Goal: Information Seeking & Learning: Check status

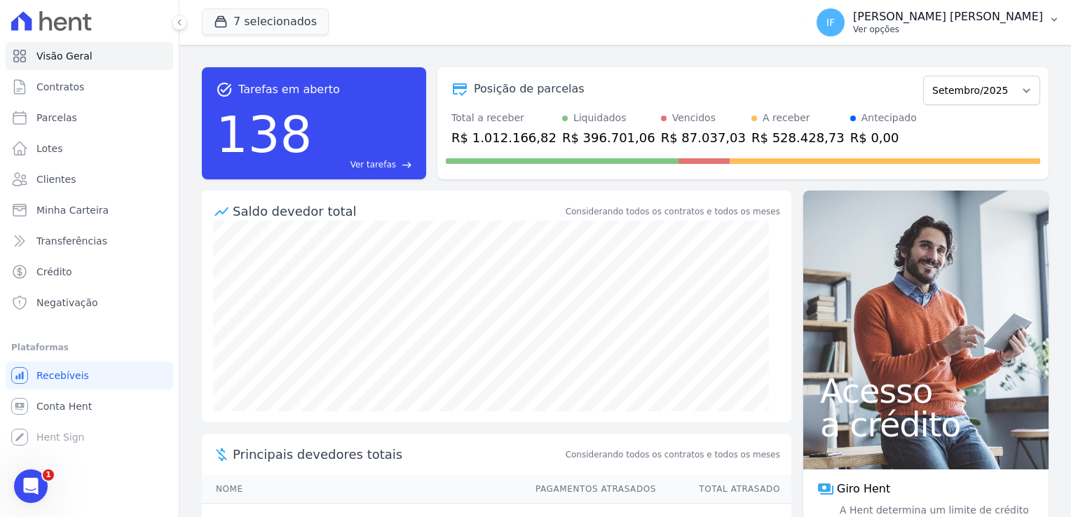
click at [972, 25] on p "Ver opções" at bounding box center [948, 29] width 190 height 11
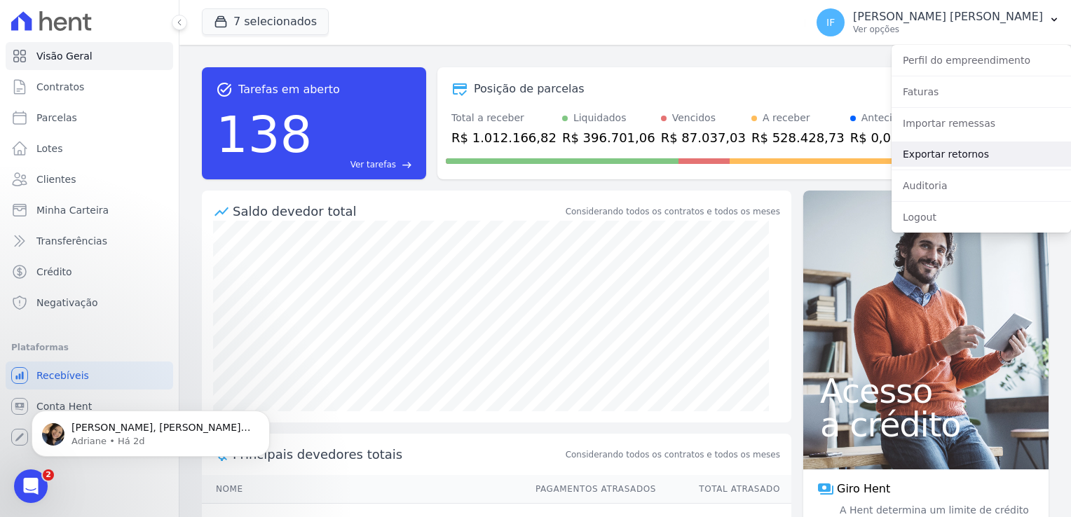
click at [931, 158] on link "Exportar retornos" at bounding box center [981, 154] width 179 height 25
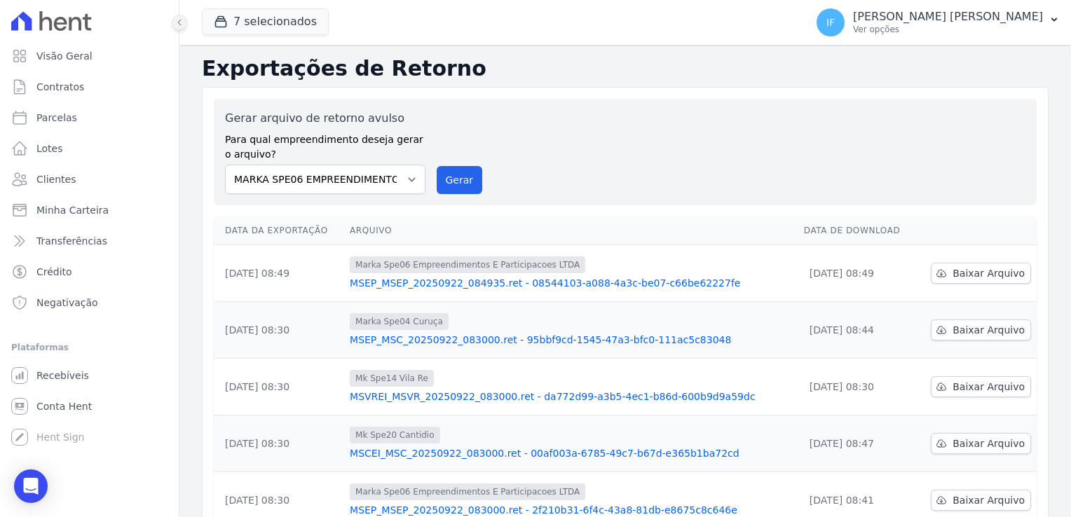
click at [183, 20] on icon at bounding box center [179, 22] width 8 height 8
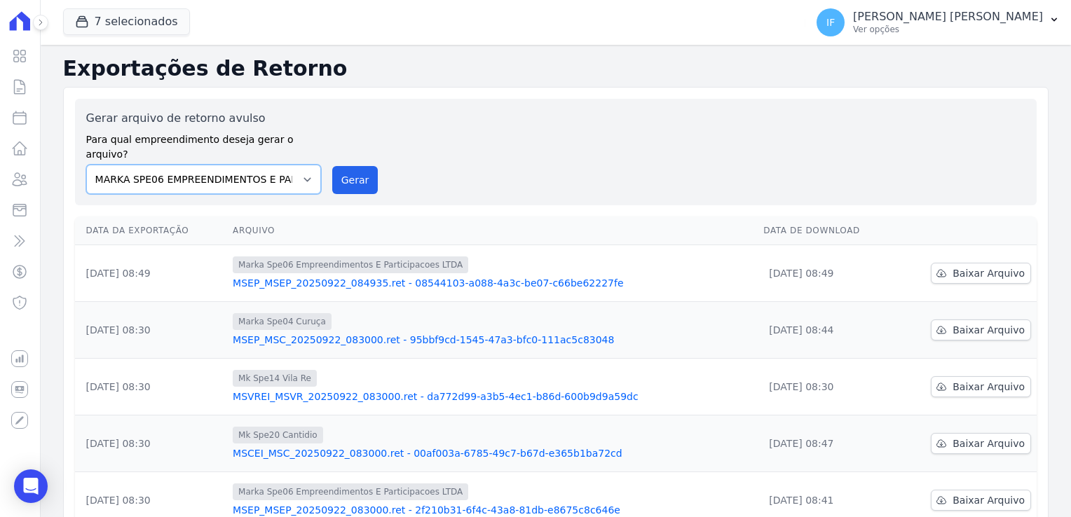
click at [304, 165] on select "MARKA SPE04 CURUÇA MARKA SPE06 EMPREENDIMENTOS E PARTICIPACOES LTDA MK SPE01 PE…" at bounding box center [203, 179] width 235 height 29
click at [302, 165] on select "MARKA SPE04 CURUÇA MARKA SPE06 EMPREENDIMENTOS E PARTICIPACOES LTDA MK SPE01 PE…" at bounding box center [203, 179] width 235 height 29
select select "c3468c08-4eb0-41a5-9d3d-6eb0d26d8926"
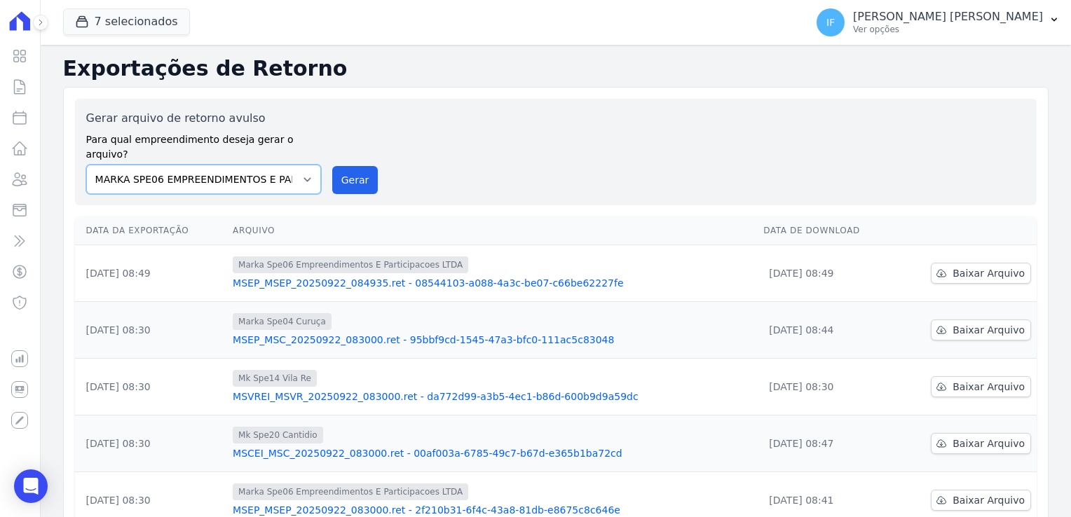
click at [86, 165] on select "MARKA SPE04 CURUÇA MARKA SPE06 EMPREENDIMENTOS E PARTICIPACOES LTDA MK SPE01 PE…" at bounding box center [203, 179] width 235 height 29
click at [136, 18] on button "7 selecionados" at bounding box center [126, 21] width 127 height 27
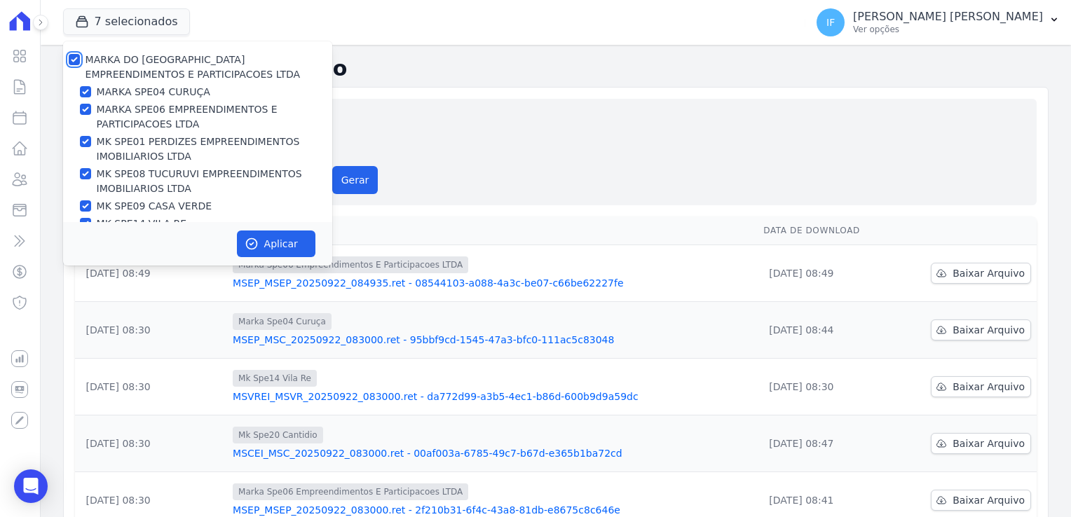
click at [78, 61] on input "MARKA DO [GEOGRAPHIC_DATA] EMPREENDIMENTOS E PARTICIPACOES LTDA" at bounding box center [74, 59] width 11 height 11
checkbox input "false"
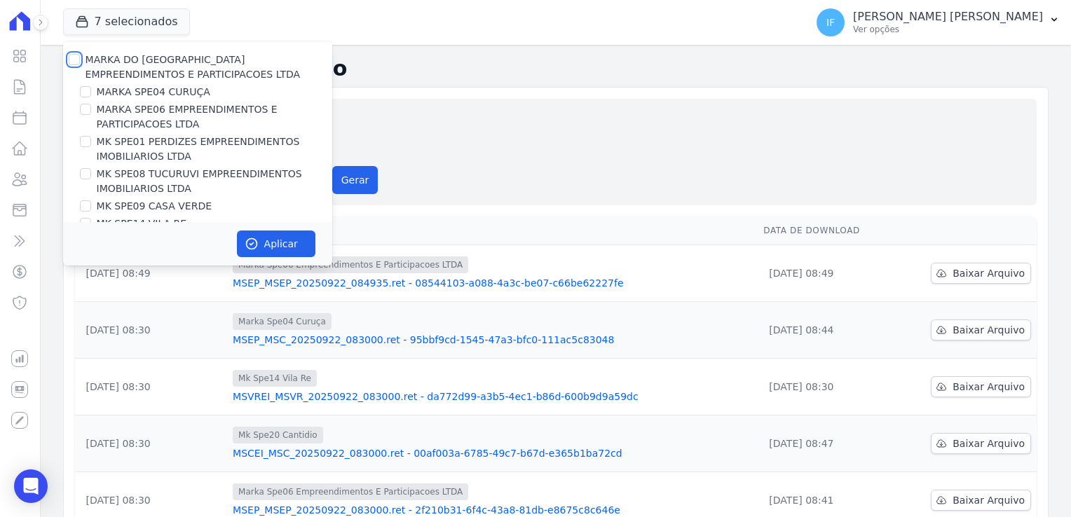
checkbox input "false"
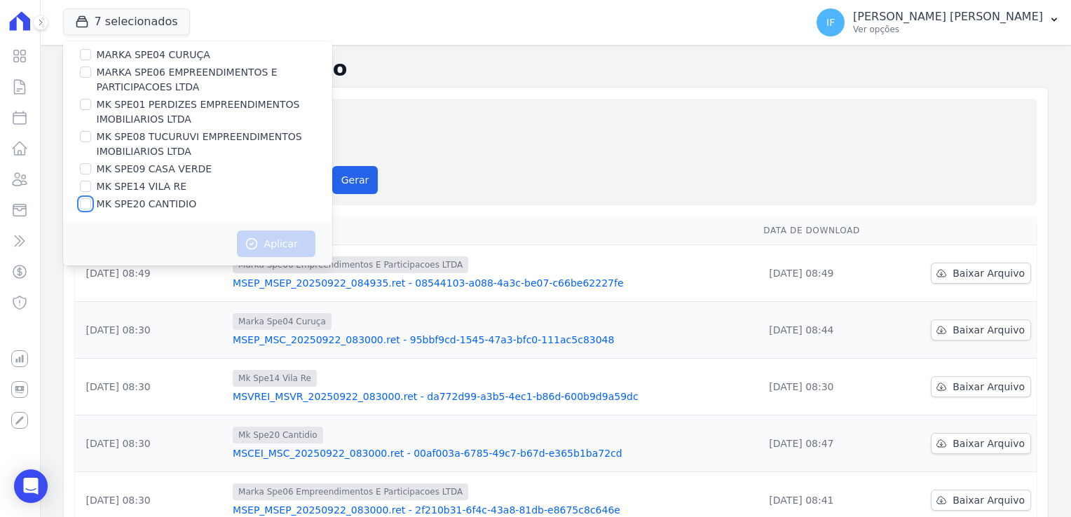
click at [84, 204] on input "MK SPE20 CANTIDIO" at bounding box center [85, 203] width 11 height 11
checkbox input "true"
click at [289, 248] on button "Aplicar" at bounding box center [276, 244] width 79 height 27
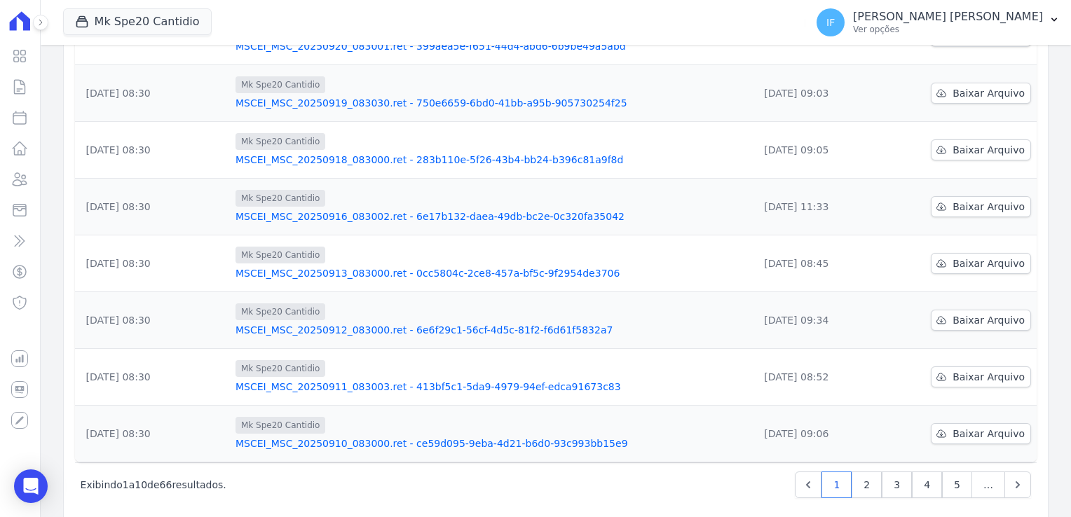
scroll to position [350, 0]
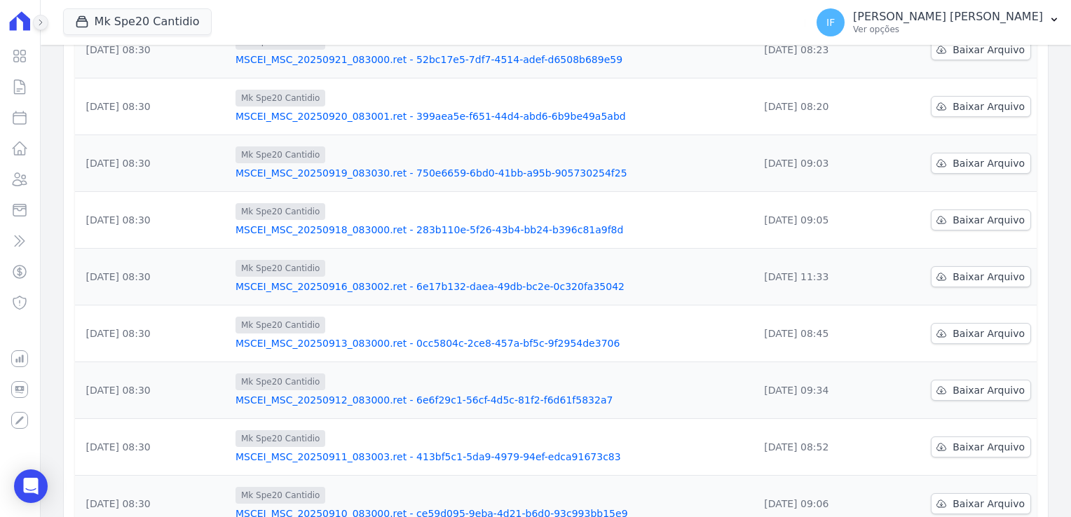
click at [43, 18] on icon at bounding box center [40, 22] width 8 height 8
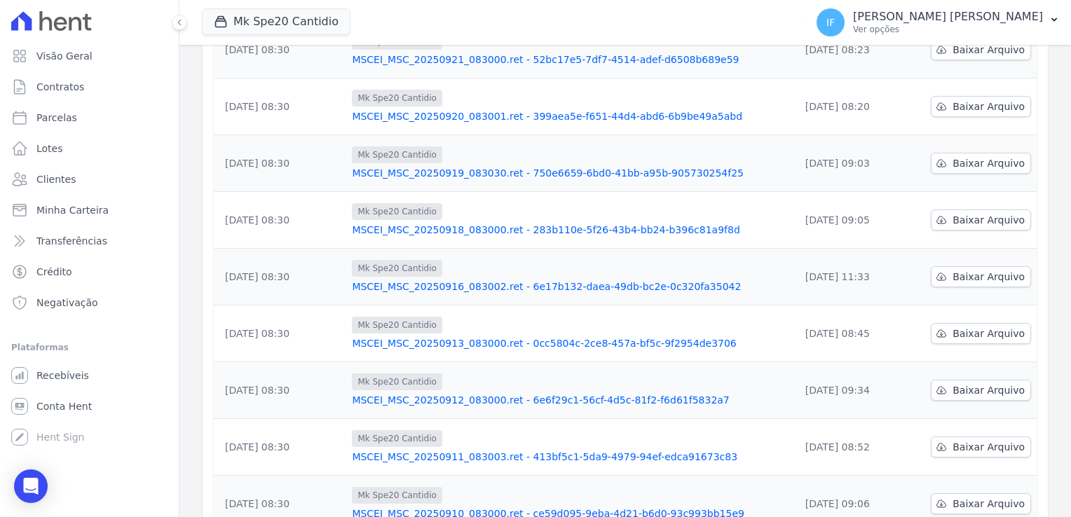
scroll to position [295, 0]
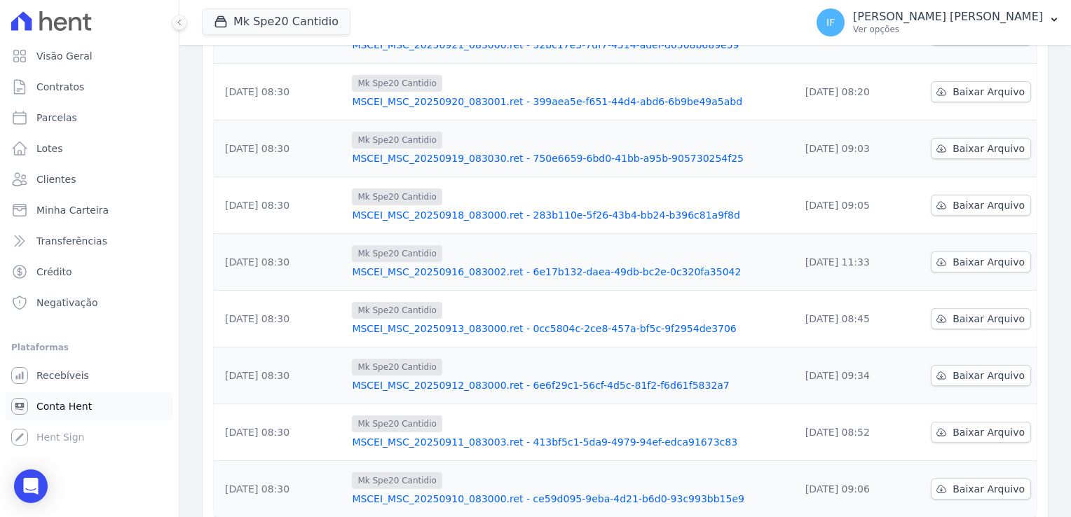
click at [71, 409] on span "Conta Hent" at bounding box center [63, 407] width 55 height 14
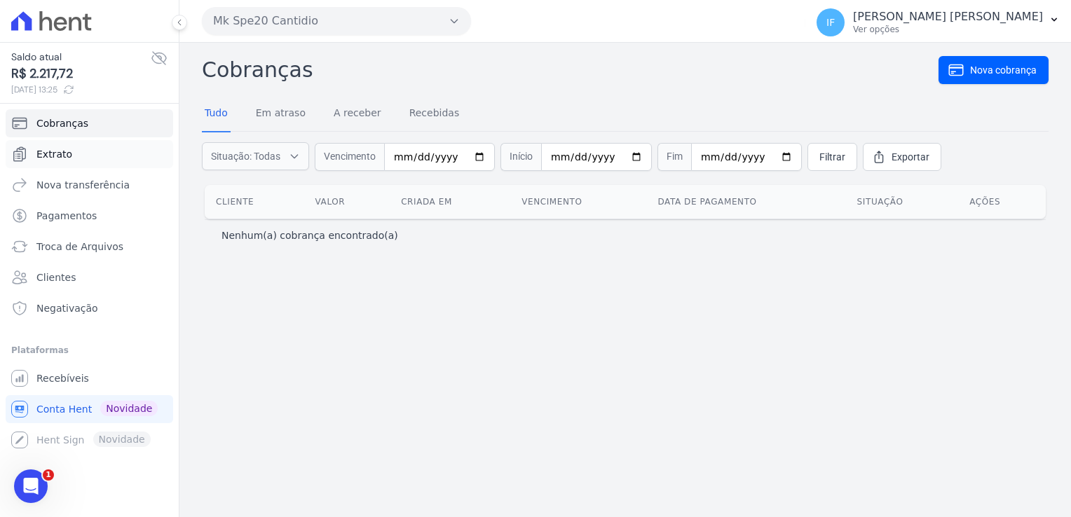
click at [67, 149] on span "Extrato" at bounding box center [54, 154] width 36 height 14
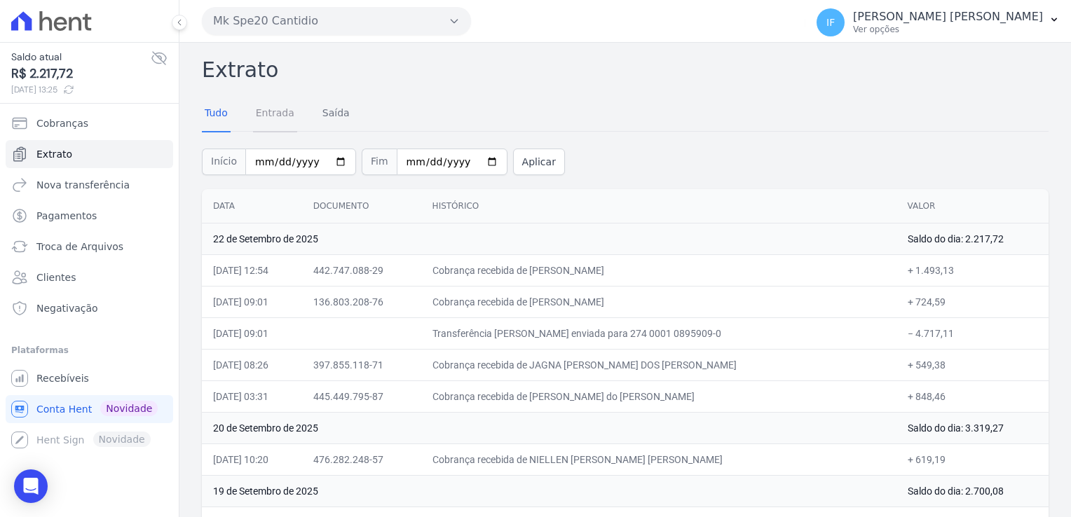
click at [280, 123] on link "Entrada" at bounding box center [275, 114] width 44 height 36
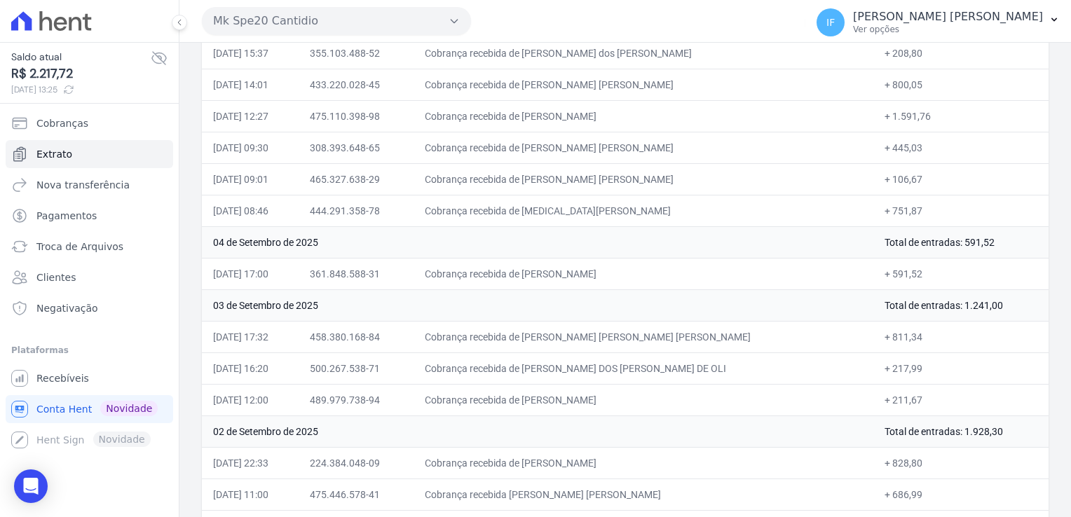
scroll to position [1851, 0]
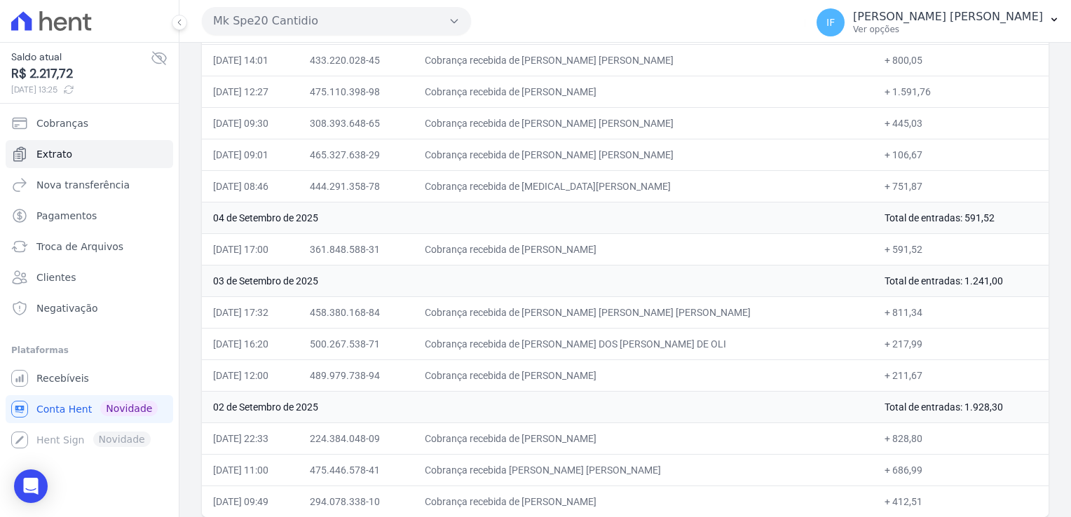
drag, startPoint x: 210, startPoint y: 261, endPoint x: 962, endPoint y: 482, distance: 784.4
drag, startPoint x: 962, startPoint y: 482, endPoint x: 887, endPoint y: 389, distance: 119.1
copy tbody "22/09/2025, 12:54 442.747.088-29 Cobrança recebida de SABRINA DIAS DE OLIVEIRA …"
click at [59, 381] on span "Recebíveis" at bounding box center [62, 379] width 53 height 14
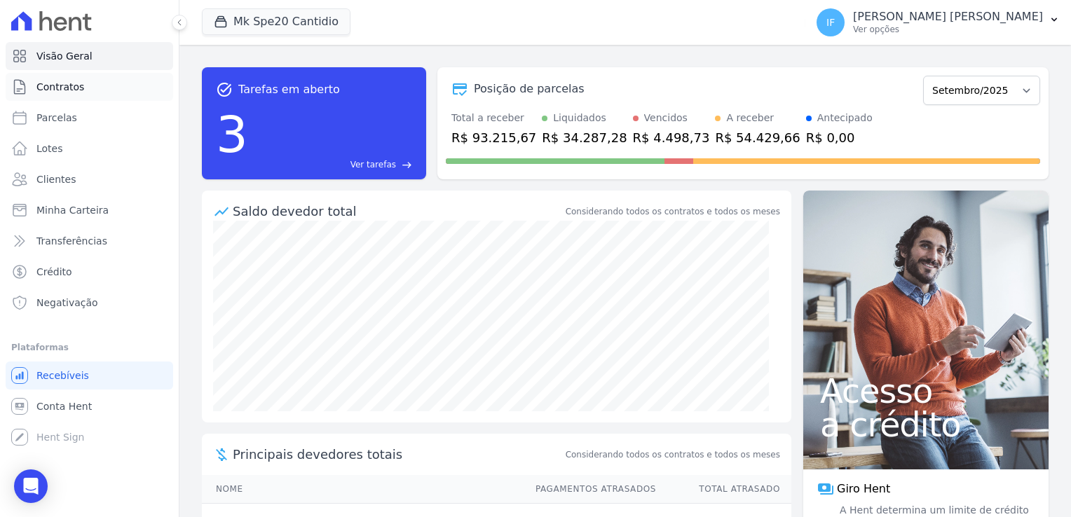
click at [90, 87] on link "Contratos" at bounding box center [90, 87] width 168 height 28
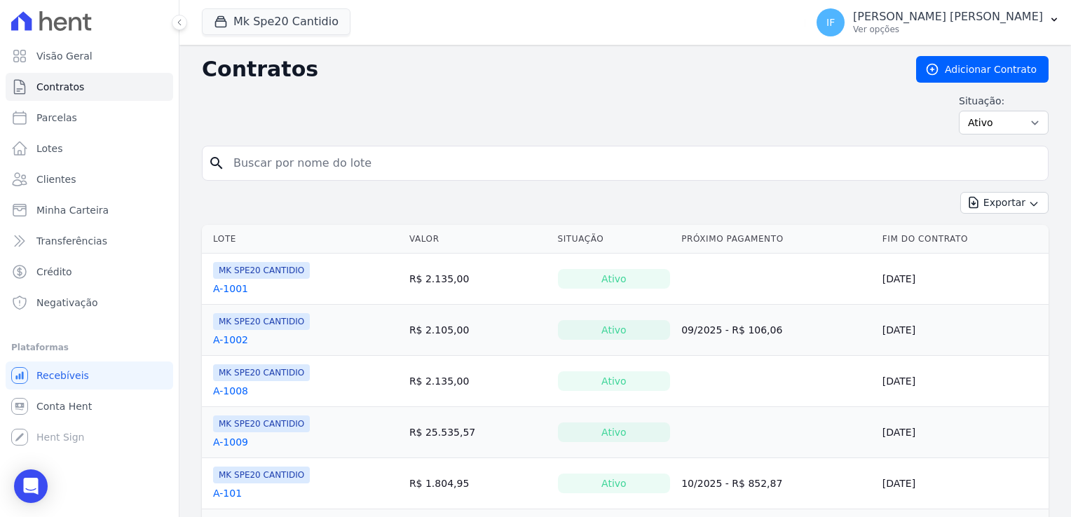
click at [348, 161] on input "search" at bounding box center [633, 163] width 817 height 28
type input "1418"
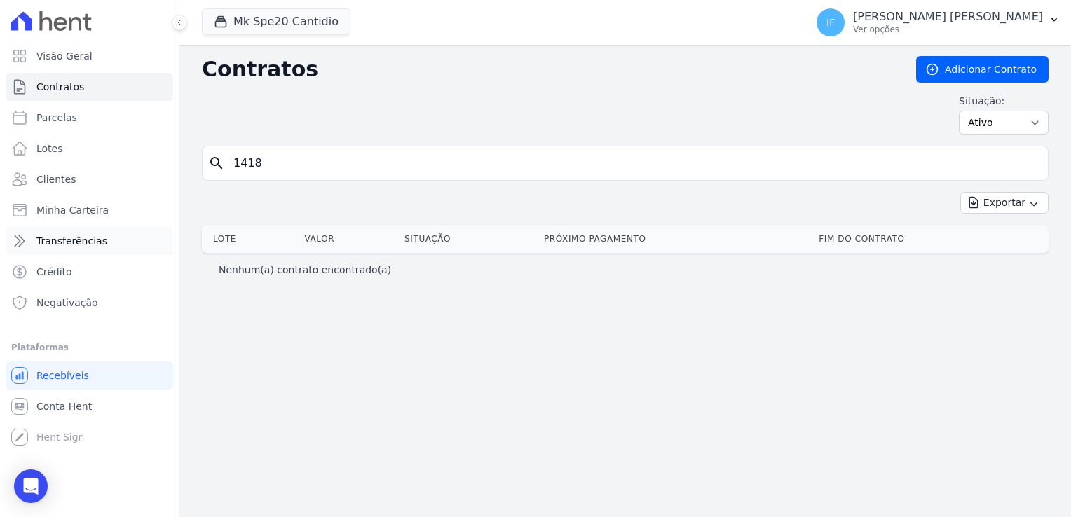
drag, startPoint x: 276, startPoint y: 161, endPoint x: 41, endPoint y: 238, distance: 247.2
click at [48, 231] on div "Visão Geral Contratos Parcelas Lotes Clientes Minha Carteira Transferências Cré…" at bounding box center [535, 258] width 1071 height 517
type input "1408"
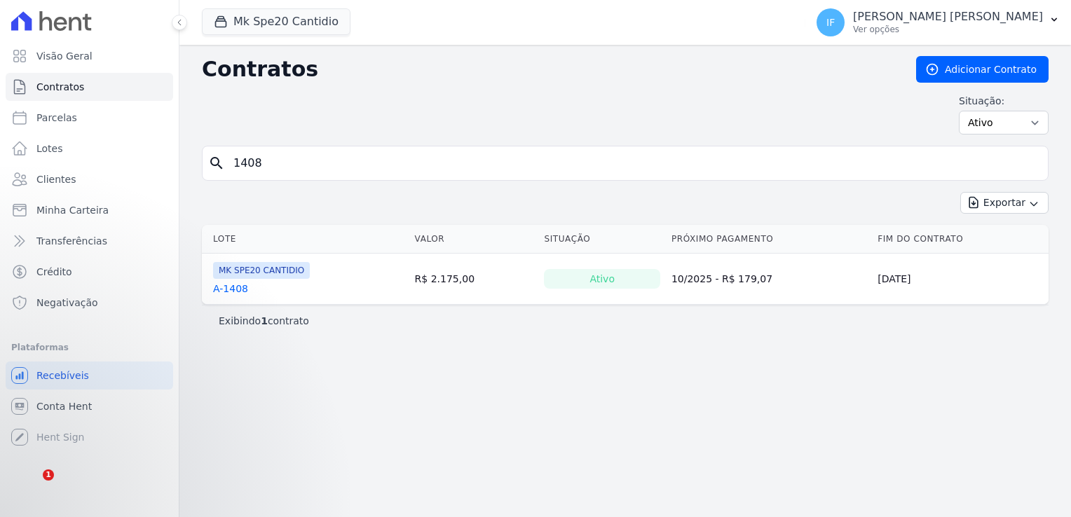
click at [242, 282] on link "A-1408" at bounding box center [230, 289] width 35 height 14
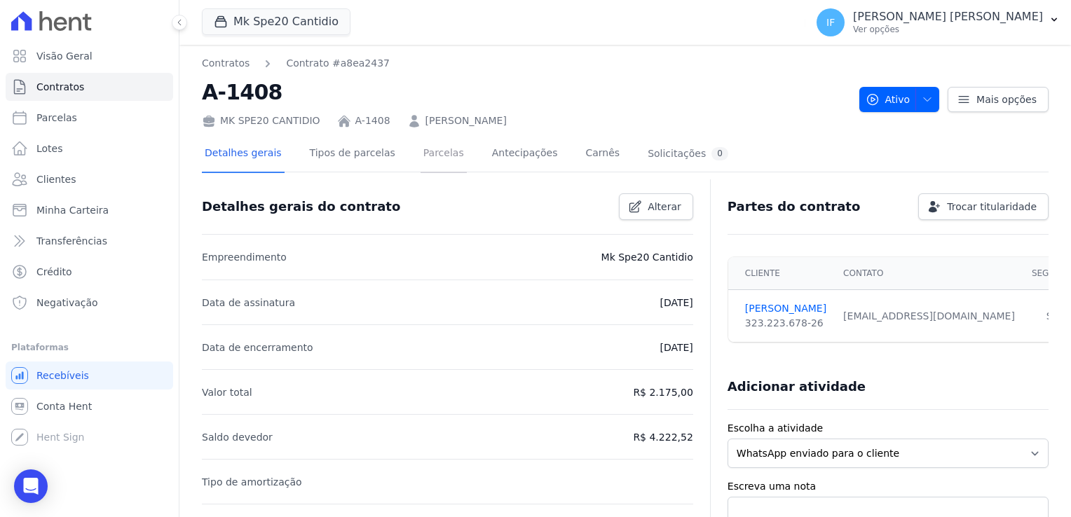
click at [421, 148] on link "Parcelas" at bounding box center [444, 154] width 46 height 37
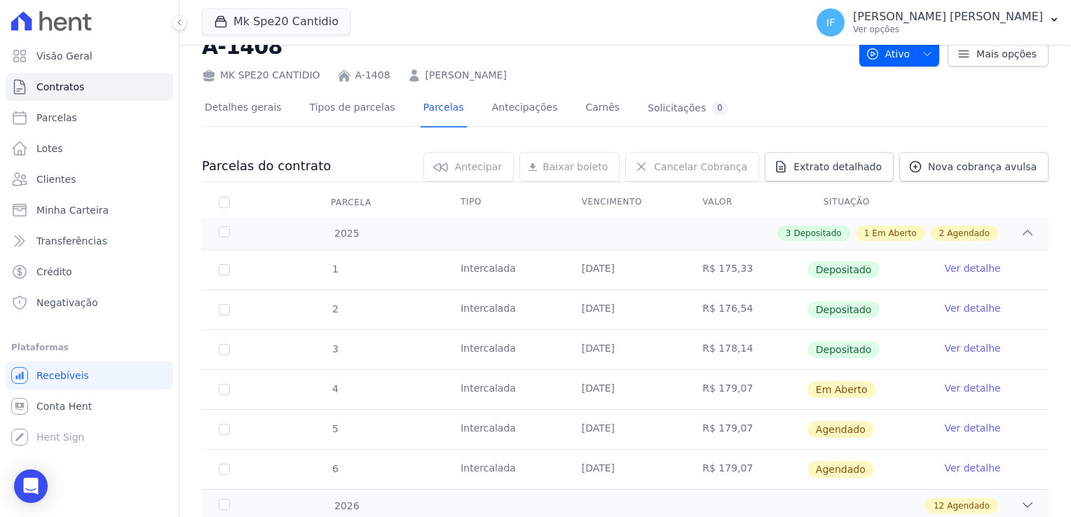
scroll to position [70, 0]
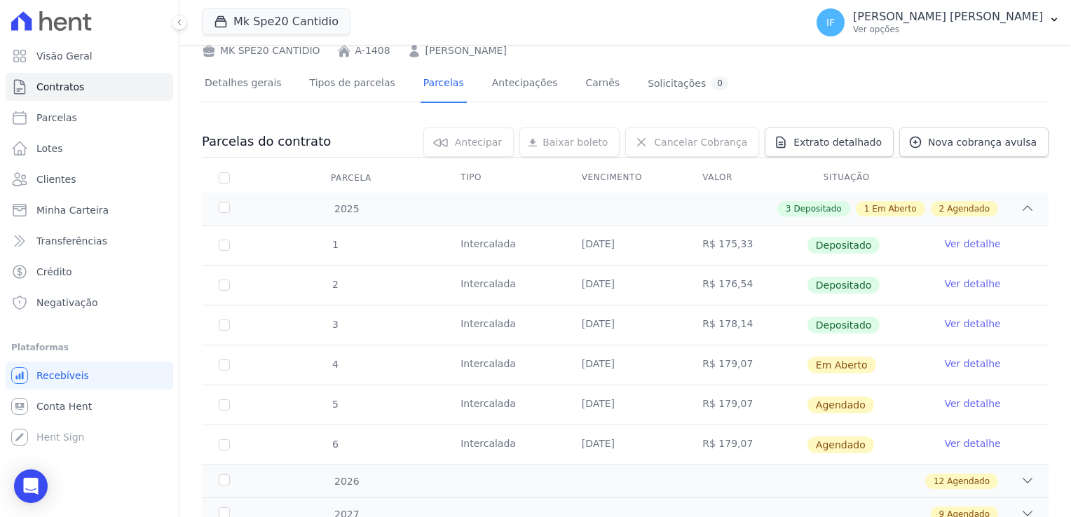
click at [959, 329] on link "Ver detalhe" at bounding box center [972, 324] width 56 height 14
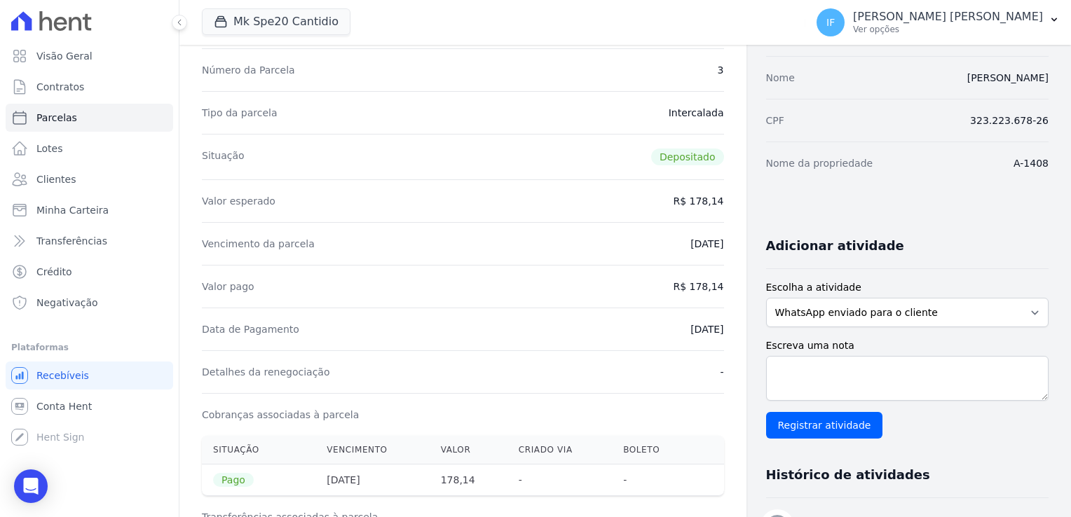
scroll to position [140, 0]
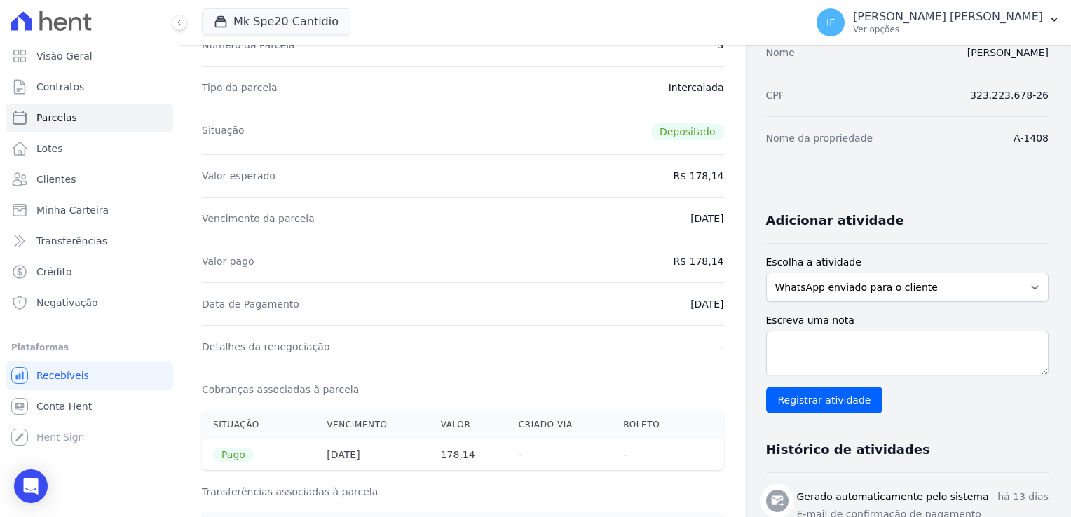
drag, startPoint x: 687, startPoint y: 262, endPoint x: 723, endPoint y: 257, distance: 36.9
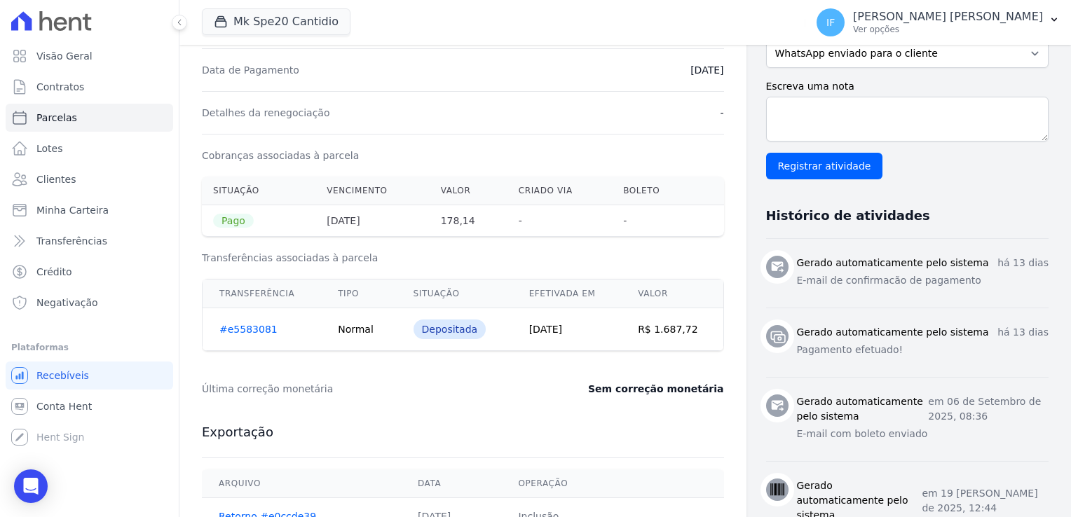
scroll to position [338, 0]
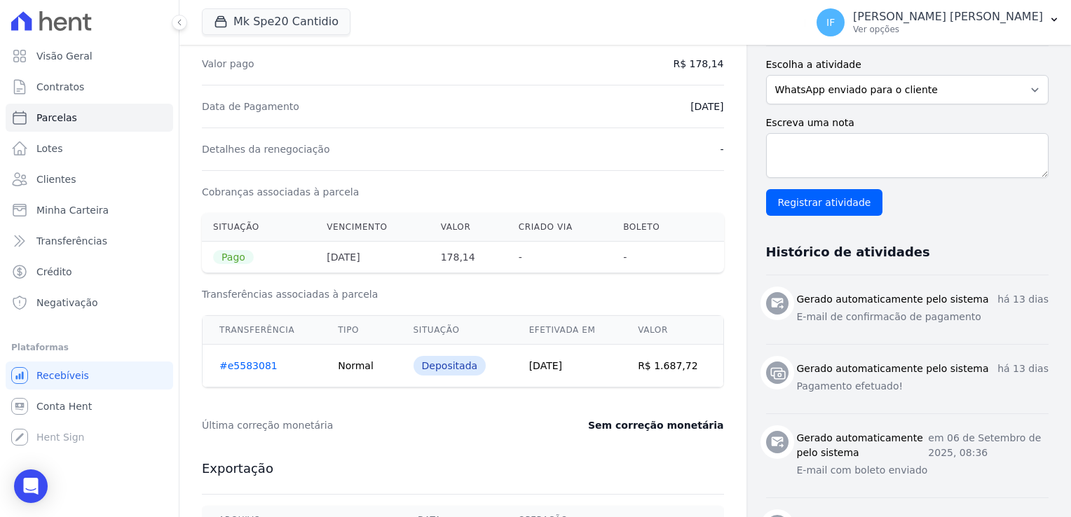
drag, startPoint x: 544, startPoint y: 355, endPoint x: 593, endPoint y: 355, distance: 49.1
click at [593, 355] on td "10/09/2025" at bounding box center [566, 366] width 109 height 43
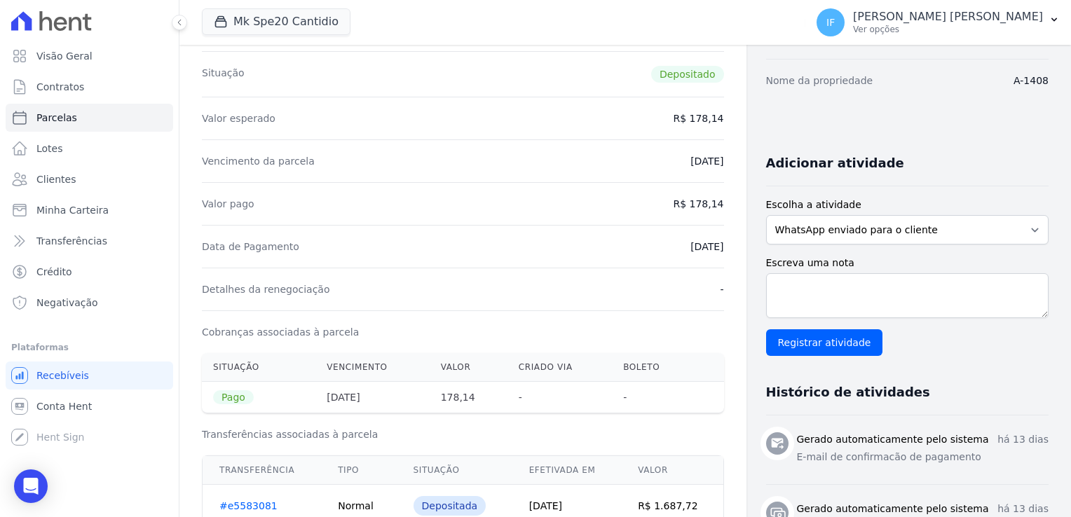
scroll to position [128, 0]
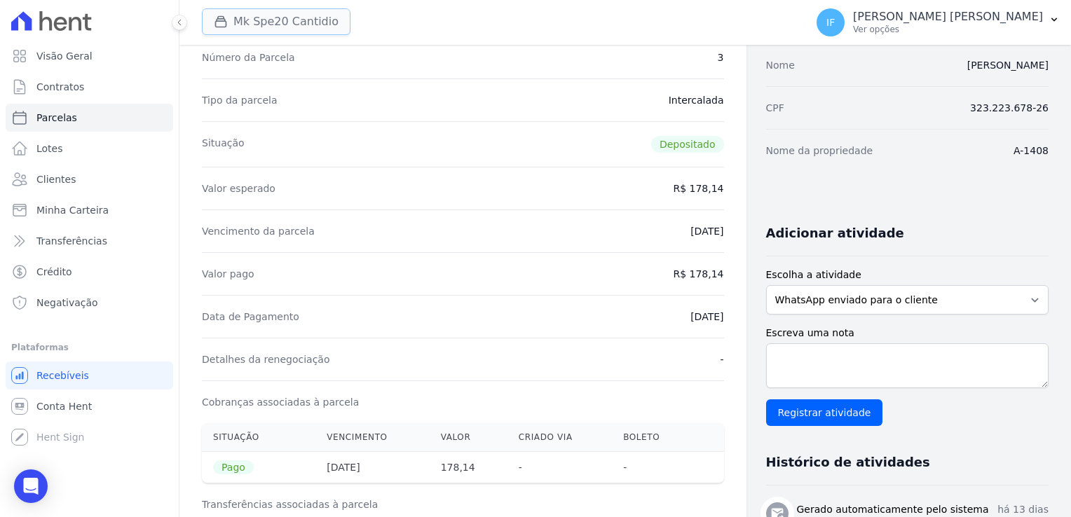
click at [300, 22] on button "Mk Spe20 Cantidio" at bounding box center [276, 21] width 149 height 27
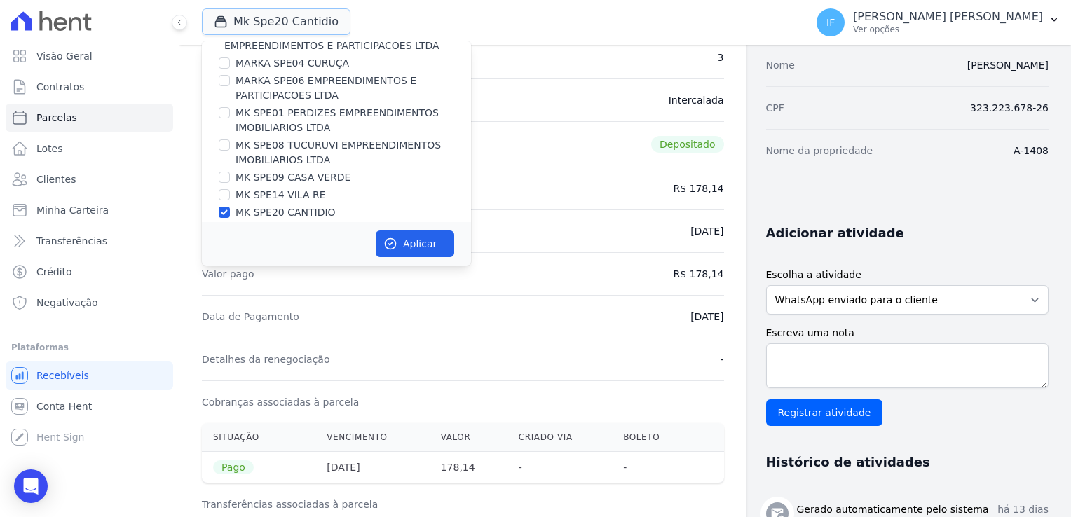
scroll to position [37, 0]
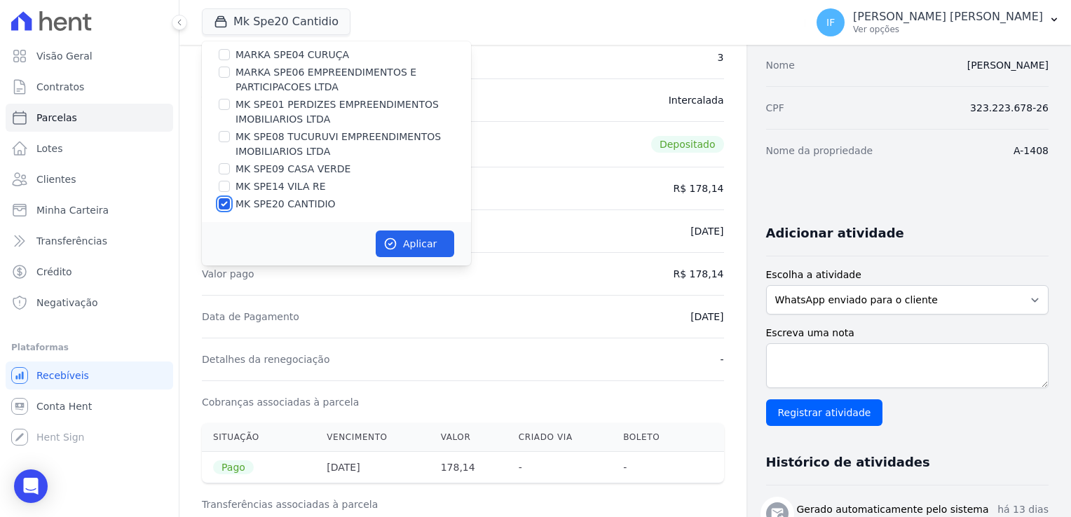
click at [227, 205] on input "MK SPE20 CANTIDIO" at bounding box center [224, 203] width 11 height 11
checkbox input "false"
drag, startPoint x: 225, startPoint y: 187, endPoint x: 232, endPoint y: 189, distance: 7.1
click at [232, 189] on div "MK SPE14 VILA RE" at bounding box center [336, 186] width 269 height 15
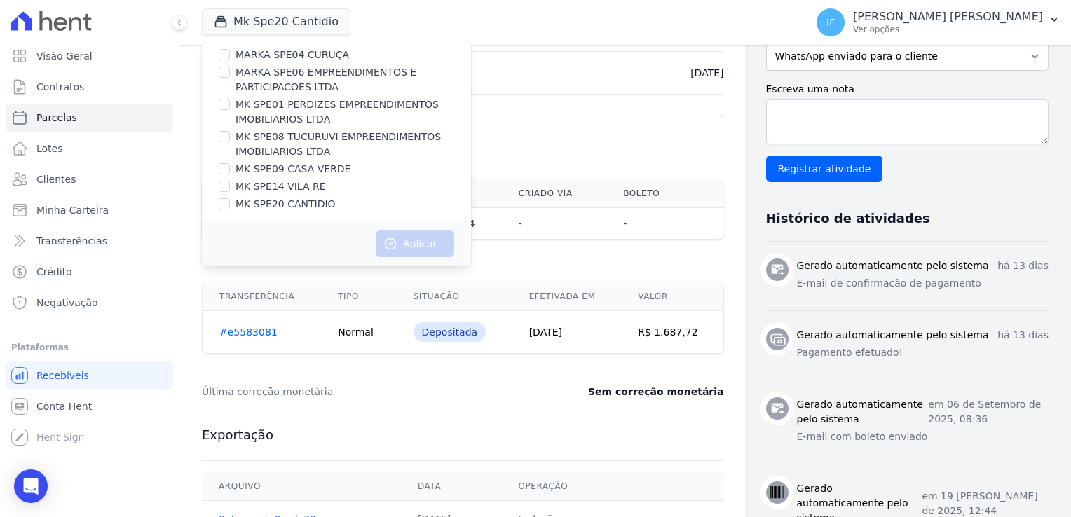
scroll to position [338, 0]
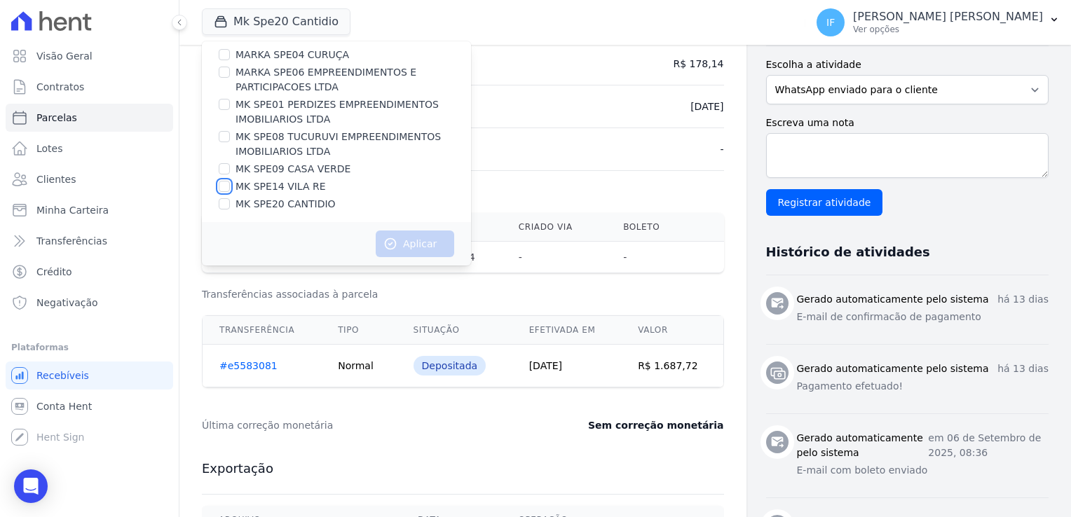
click at [224, 189] on input "MK SPE14 VILA RE" at bounding box center [224, 186] width 11 height 11
checkbox input "true"
click at [428, 244] on button "Aplicar" at bounding box center [415, 244] width 79 height 27
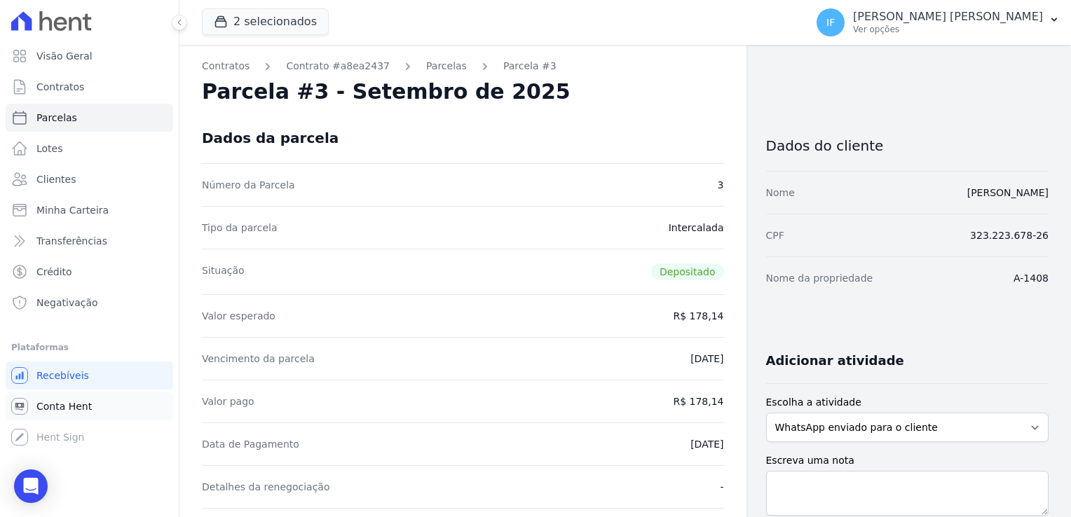
click at [60, 414] on link "Conta Hent" at bounding box center [90, 407] width 168 height 28
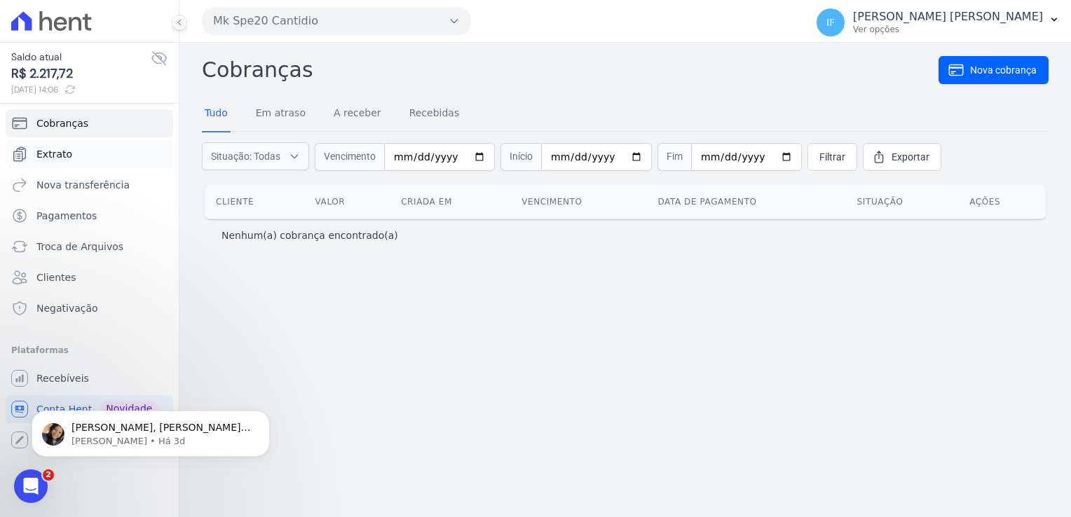
click at [80, 158] on link "Extrato" at bounding box center [90, 154] width 168 height 28
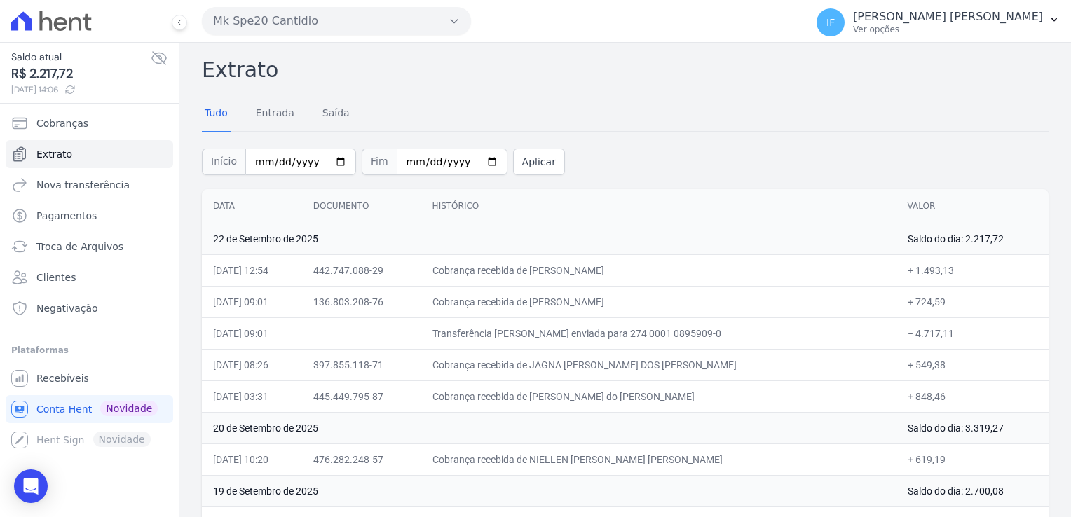
drag, startPoint x: 313, startPoint y: 20, endPoint x: 259, endPoint y: 27, distance: 55.0
click at [261, 27] on button "Mk Spe20 Cantidio" at bounding box center [336, 21] width 269 height 28
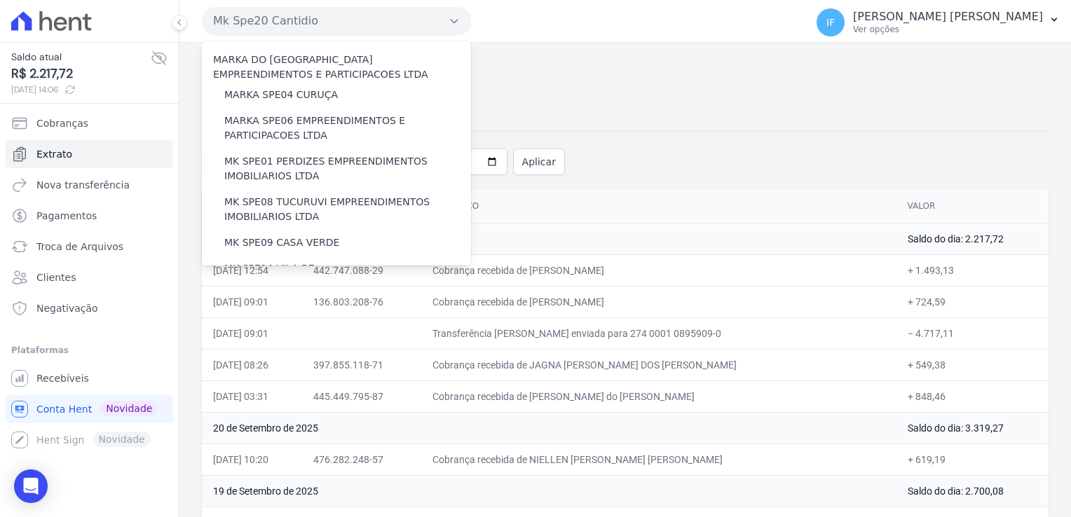
drag, startPoint x: 213, startPoint y: 22, endPoint x: 269, endPoint y: 32, distance: 56.8
click at [264, 28] on button "Mk Spe20 Cantidio" at bounding box center [336, 21] width 269 height 28
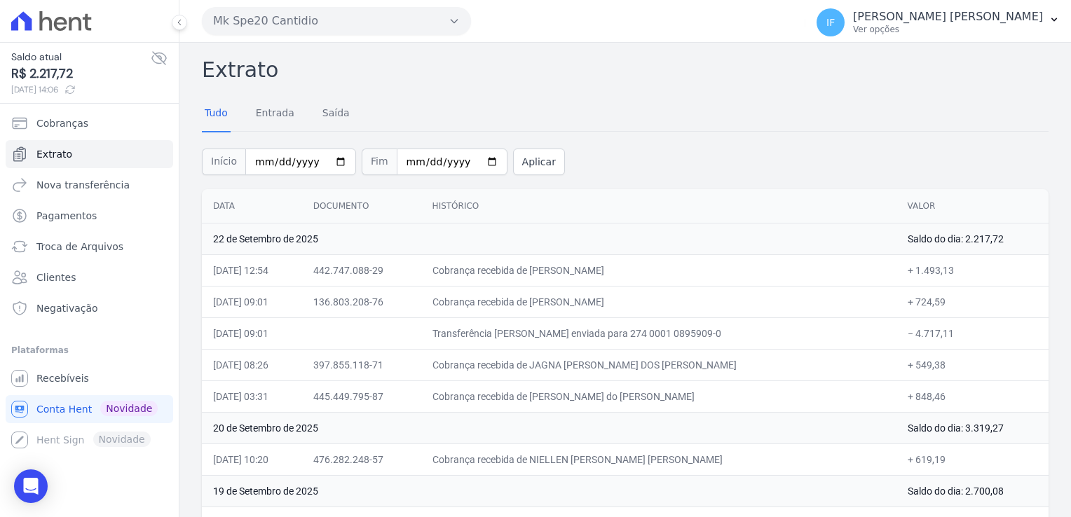
click at [280, 22] on button "Mk Spe20 Cantidio" at bounding box center [336, 21] width 269 height 28
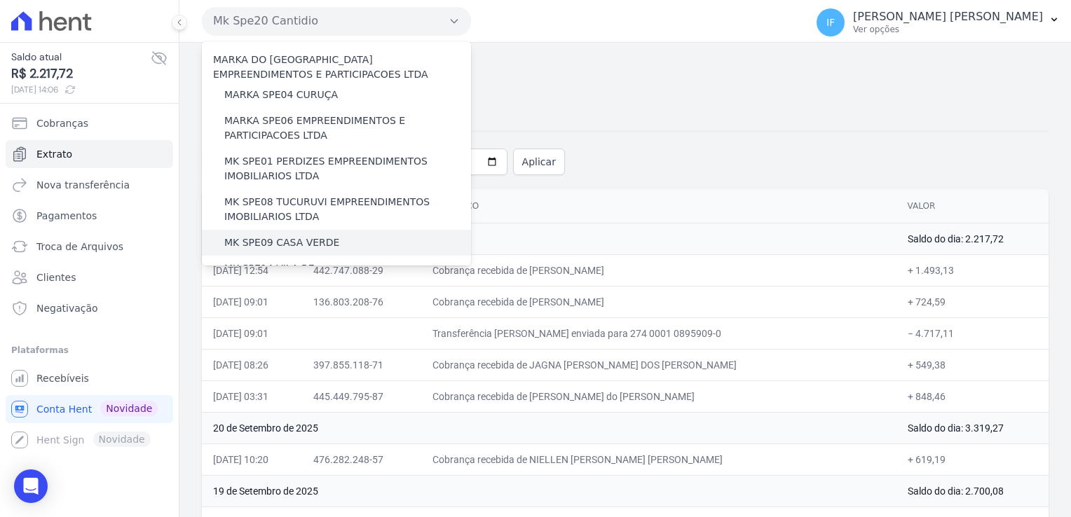
scroll to position [53, 0]
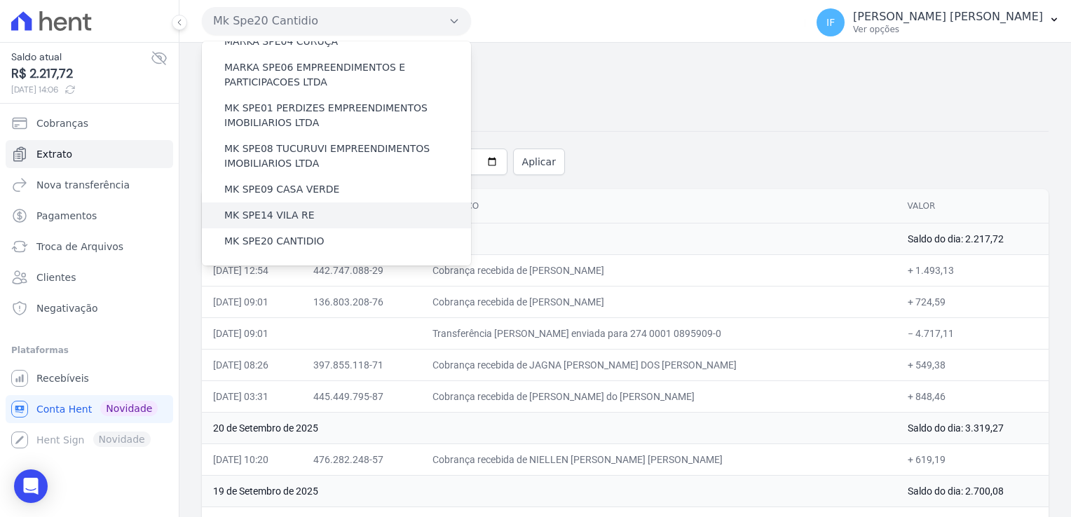
click at [298, 226] on div "MK SPE14 VILA RE" at bounding box center [336, 216] width 269 height 26
click at [287, 217] on label "MK SPE14 VILA RE" at bounding box center [269, 215] width 90 height 15
click at [0, 0] on input "MK SPE14 VILA RE" at bounding box center [0, 0] width 0 height 0
click at [287, 217] on label "MK SPE14 VILA RE" at bounding box center [269, 215] width 90 height 15
click at [0, 0] on input "MK SPE14 VILA RE" at bounding box center [0, 0] width 0 height 0
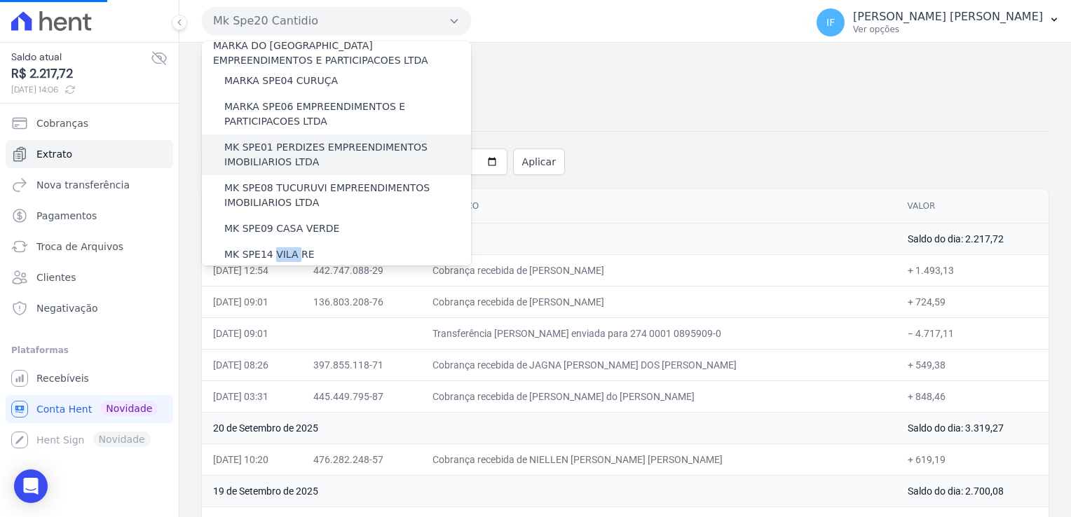
scroll to position [0, 0]
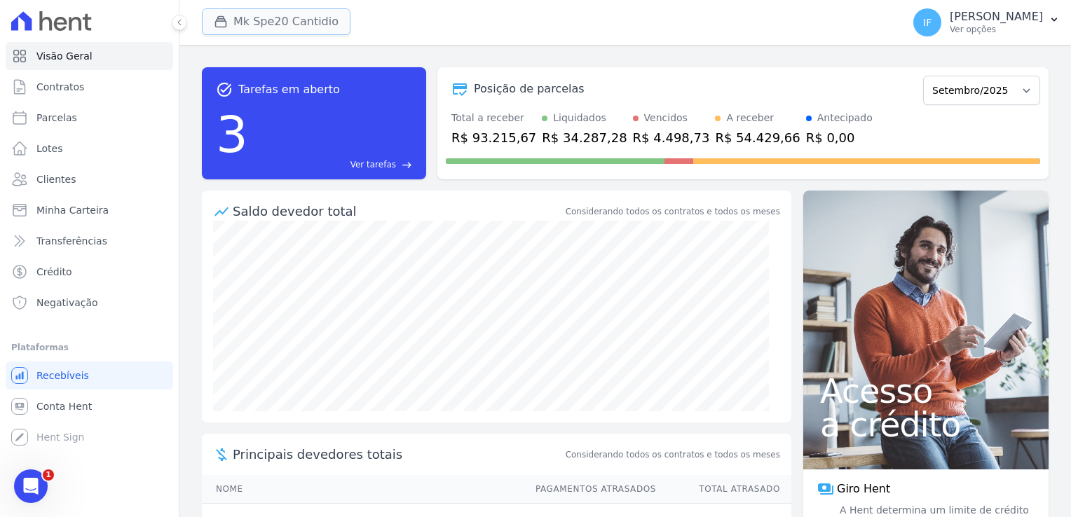
click at [292, 25] on button "Mk Spe20 Cantidio" at bounding box center [276, 21] width 149 height 27
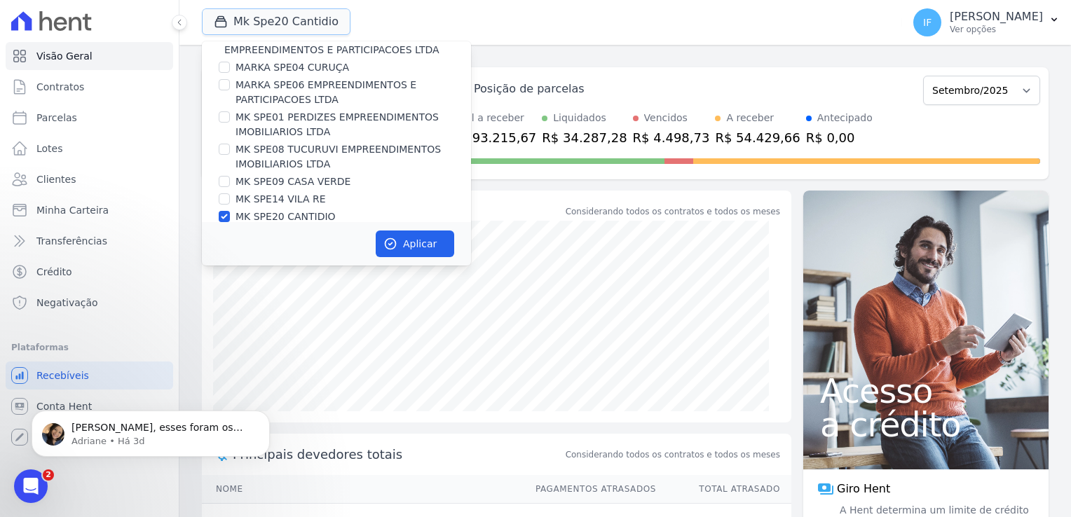
scroll to position [37, 0]
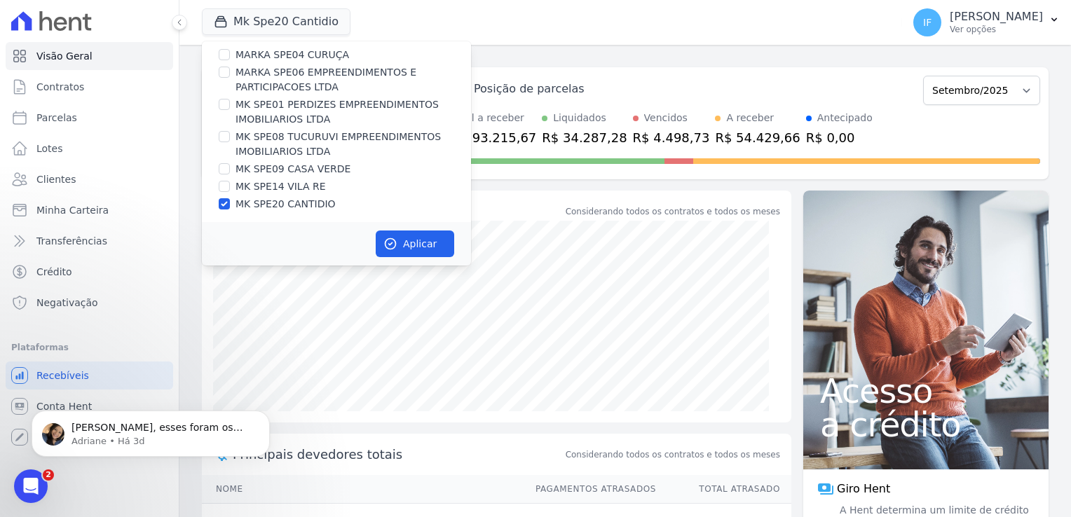
click at [242, 186] on label "MK SPE14 VILA RE" at bounding box center [281, 186] width 90 height 15
click at [230, 186] on input "MK SPE14 VILA RE" at bounding box center [224, 186] width 11 height 11
checkbox input "true"
click at [236, 202] on label "MK SPE20 CANTIDIO" at bounding box center [286, 204] width 100 height 15
click at [230, 202] on input "MK SPE20 CANTIDIO" at bounding box center [224, 203] width 11 height 11
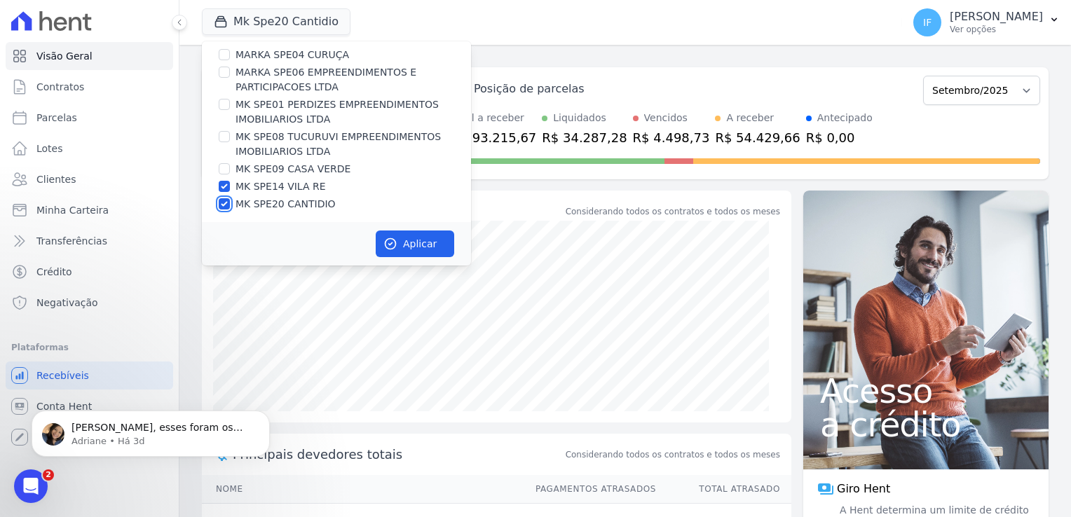
checkbox input "false"
click at [416, 240] on button "Aplicar" at bounding box center [415, 244] width 79 height 27
